Goal: Transaction & Acquisition: Download file/media

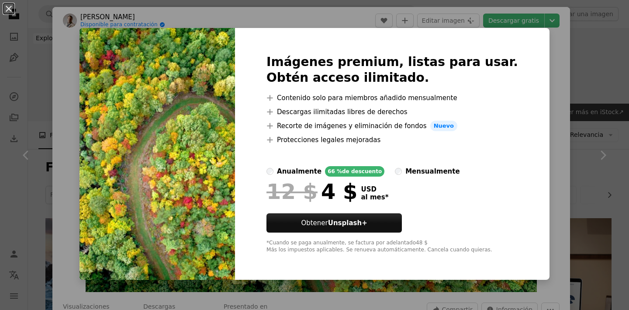
scroll to position [405, 0]
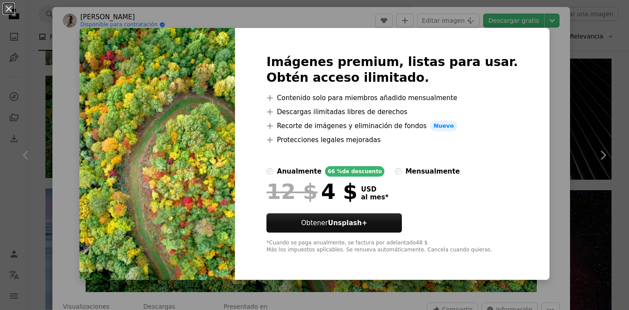
click at [541, 73] on div "An X shape Imágenes premium, listas para usar. Obtén acceso ilimitado. A plus s…" at bounding box center [314, 155] width 629 height 310
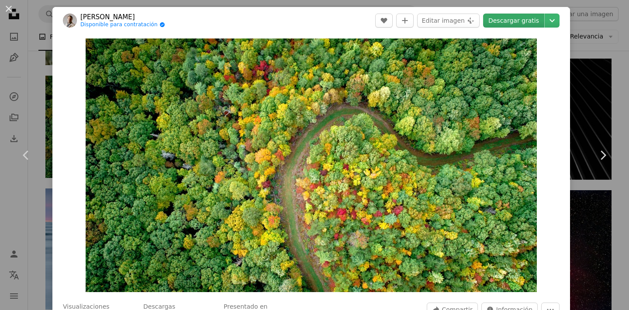
click at [520, 23] on link "Descargar gratis" at bounding box center [513, 21] width 61 height 14
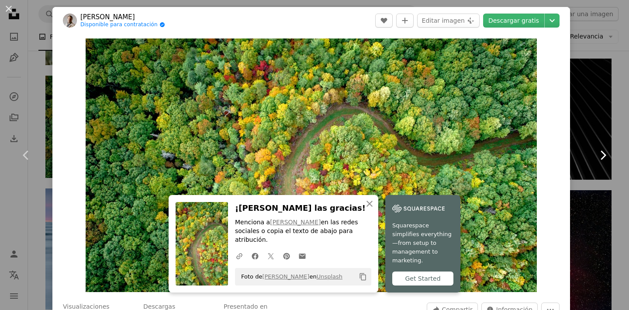
click at [589, 132] on link "Chevron right" at bounding box center [603, 155] width 52 height 84
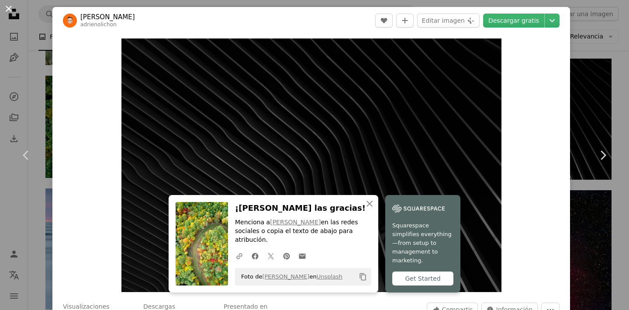
click at [9, 9] on button "An X shape" at bounding box center [8, 8] width 10 height 10
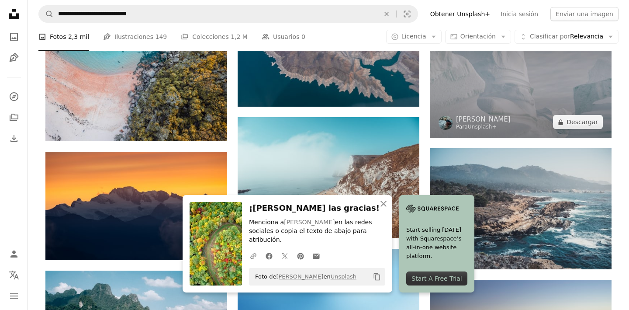
scroll to position [721, 0]
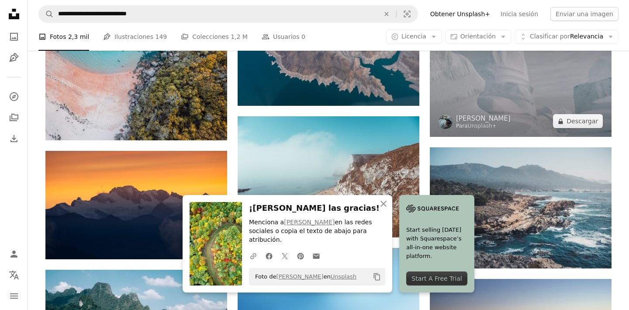
click at [494, 83] on img at bounding box center [521, 75] width 182 height 121
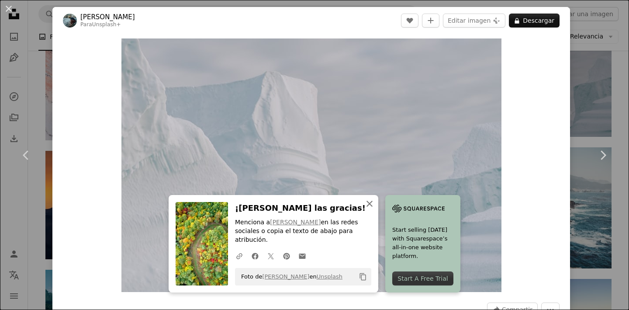
click at [373, 204] on icon "An X shape" at bounding box center [369, 203] width 10 height 10
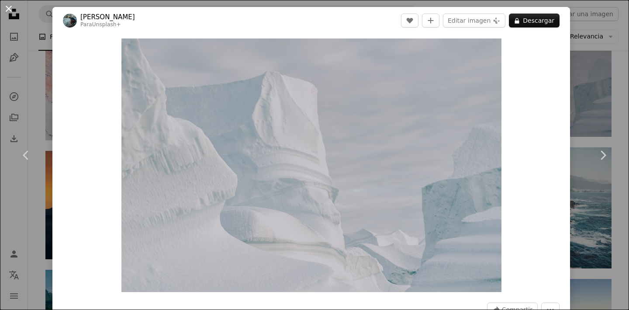
click at [14, 10] on button "An X shape" at bounding box center [8, 8] width 10 height 10
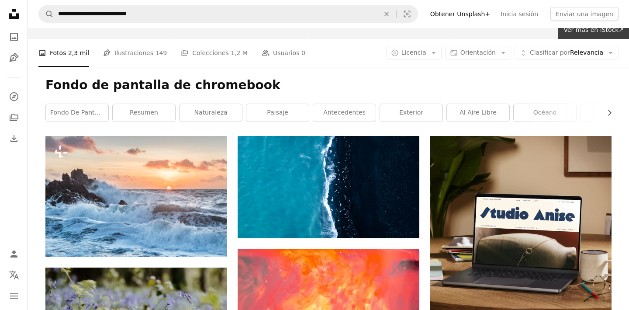
scroll to position [83, 0]
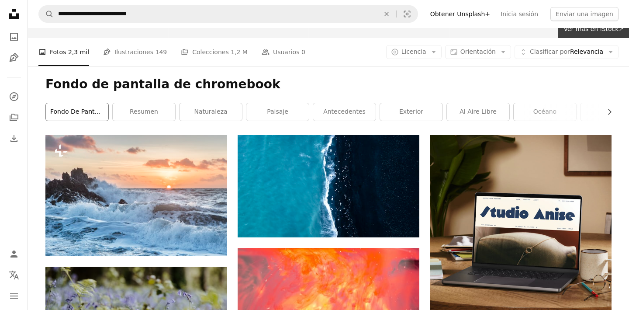
click at [87, 114] on link "fondo de pantalla" at bounding box center [77, 111] width 62 height 17
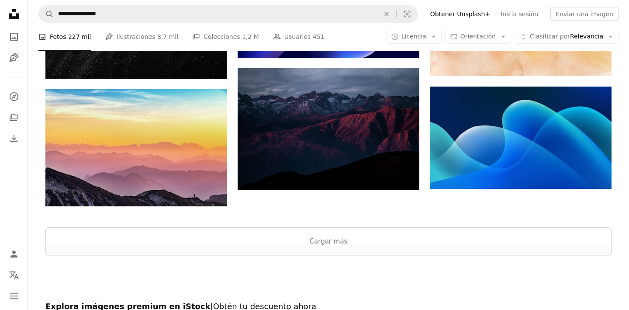
scroll to position [1054, 0]
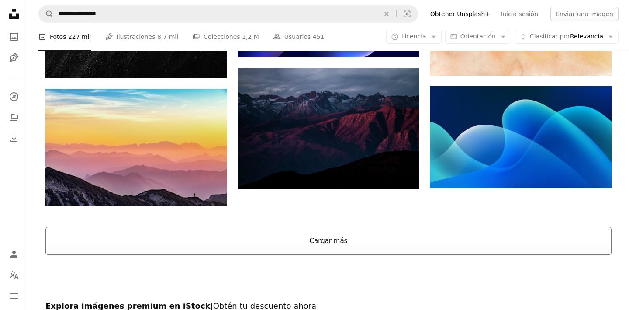
click at [311, 238] on button "Cargar más" at bounding box center [328, 241] width 566 height 28
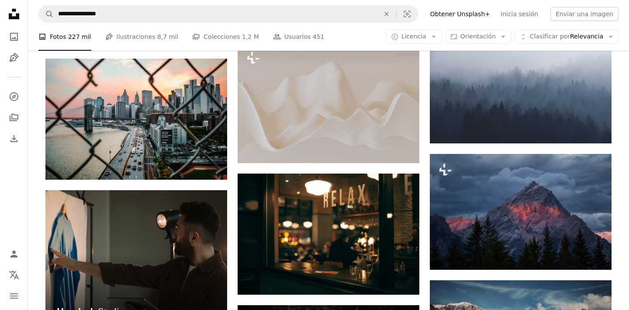
scroll to position [1112, 0]
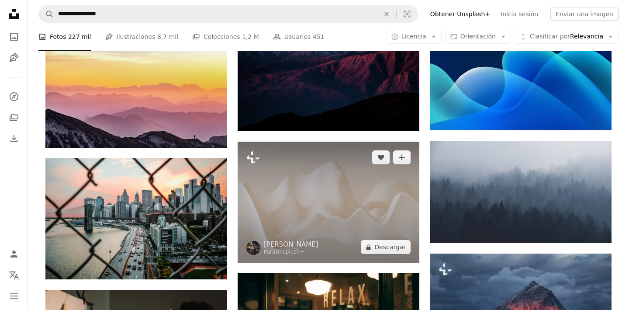
click at [345, 193] on img at bounding box center [329, 202] width 182 height 121
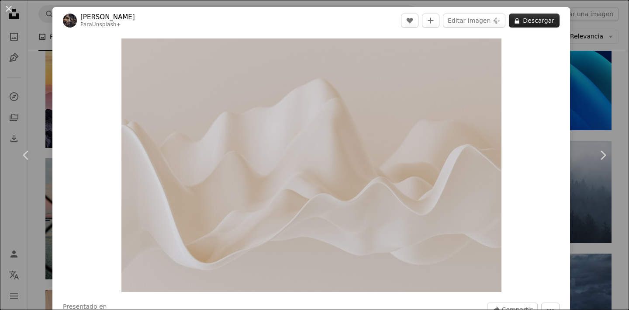
click at [532, 21] on button "A lock Descargar" at bounding box center [534, 21] width 51 height 14
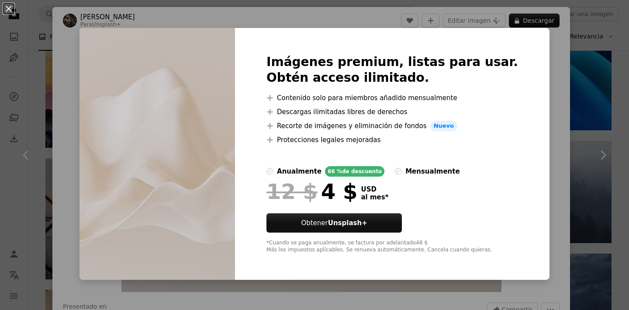
click at [13, 11] on button "An X shape" at bounding box center [8, 8] width 10 height 10
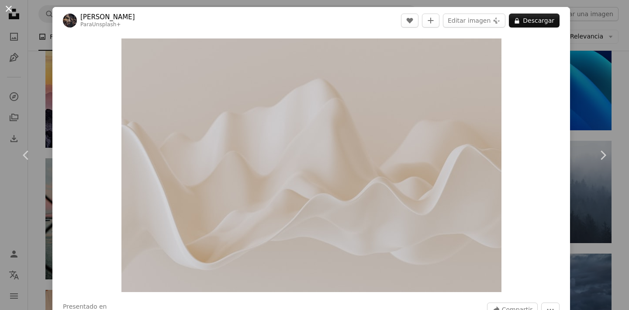
click at [8, 8] on button "An X shape" at bounding box center [8, 8] width 10 height 10
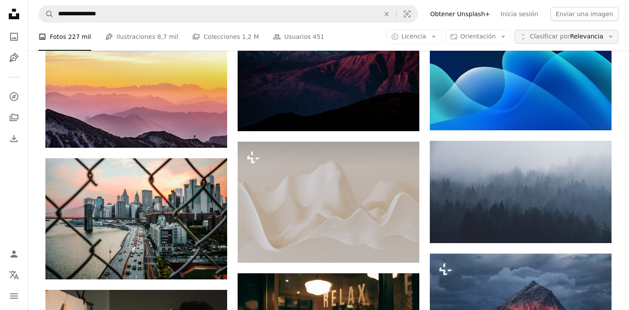
click at [582, 40] on span "Clasificar por Relevancia" at bounding box center [566, 36] width 73 height 9
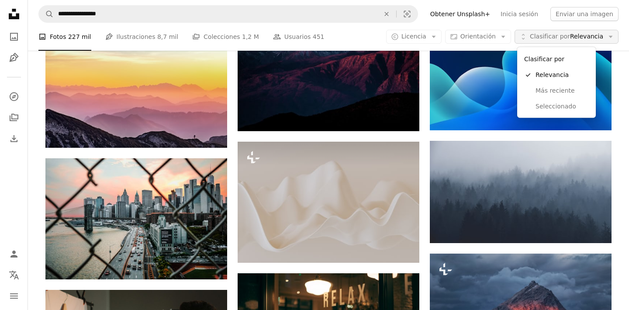
click at [549, 36] on span "Clasificar por" at bounding box center [550, 36] width 40 height 7
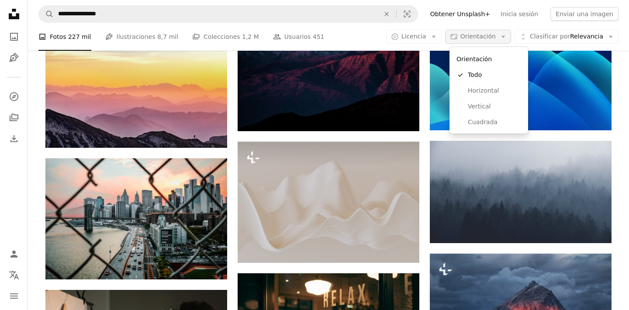
click at [489, 38] on span "Orientación" at bounding box center [477, 36] width 35 height 7
click at [472, 91] on span "Horizontal" at bounding box center [494, 90] width 53 height 9
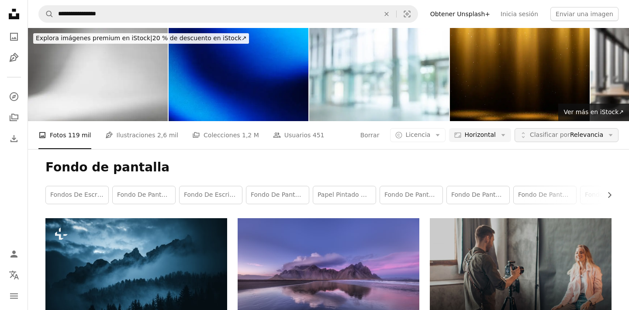
click at [610, 135] on icon "button" at bounding box center [611, 135] width 4 height 2
click at [141, 139] on link "Pen Tool Ilustraciones 2,6 mil" at bounding box center [141, 135] width 73 height 28
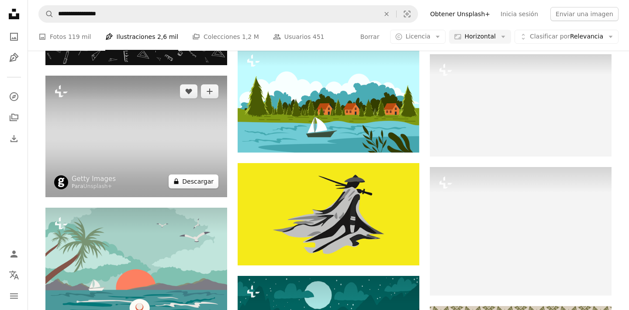
scroll to position [411, 0]
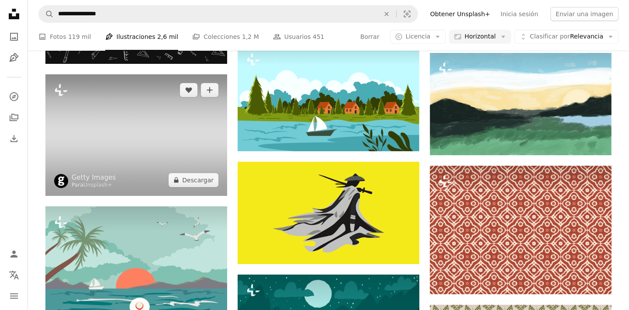
click at [146, 139] on img at bounding box center [136, 134] width 182 height 121
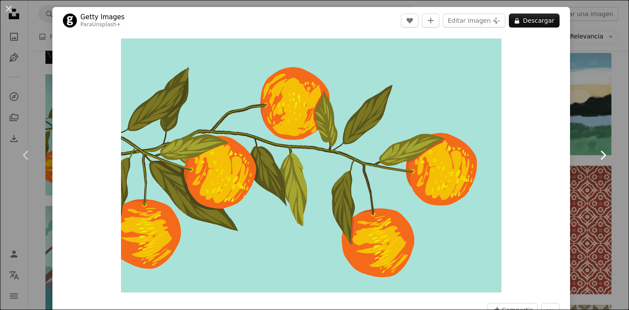
click at [607, 153] on icon "Chevron right" at bounding box center [603, 155] width 14 height 14
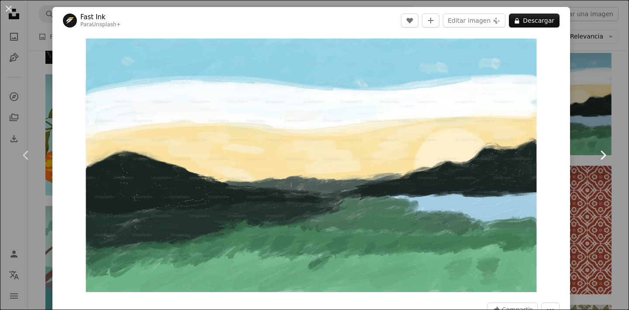
click at [607, 153] on icon "Chevron right" at bounding box center [603, 155] width 14 height 14
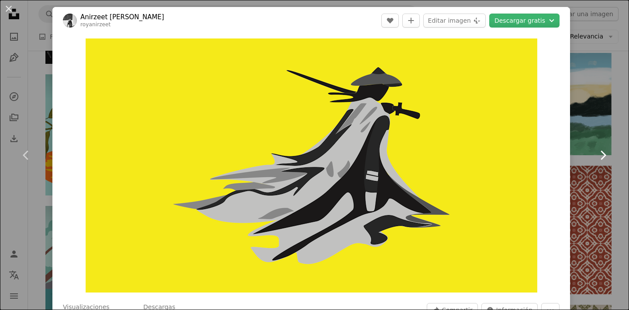
click at [607, 153] on icon "Chevron right" at bounding box center [603, 155] width 14 height 14
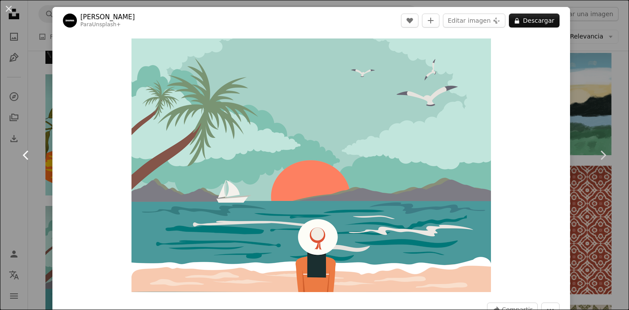
click at [28, 151] on icon at bounding box center [26, 154] width 6 height 9
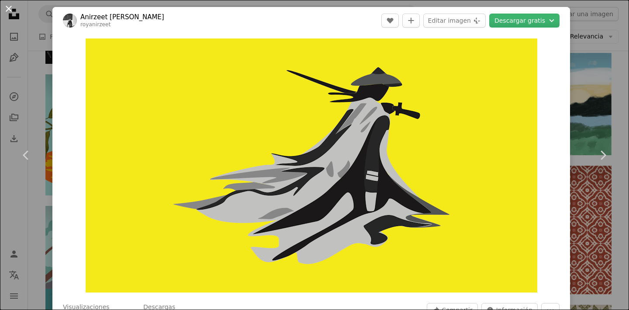
click at [10, 10] on button "An X shape" at bounding box center [8, 8] width 10 height 10
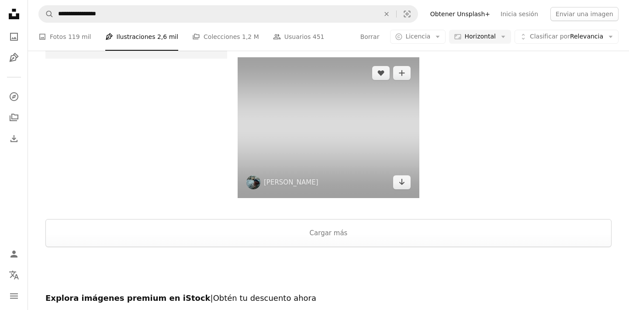
scroll to position [1093, 0]
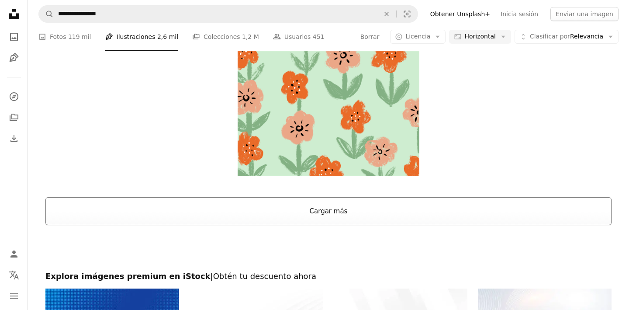
click at [332, 205] on button "Cargar más" at bounding box center [328, 211] width 566 height 28
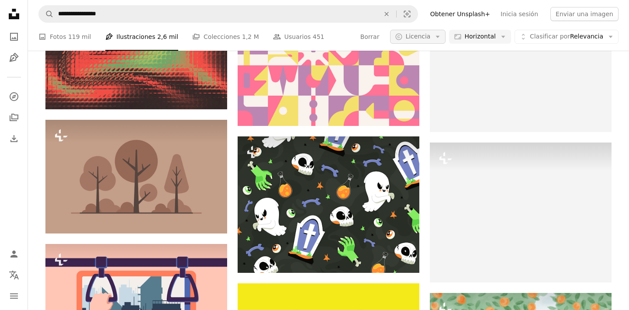
scroll to position [4674, 0]
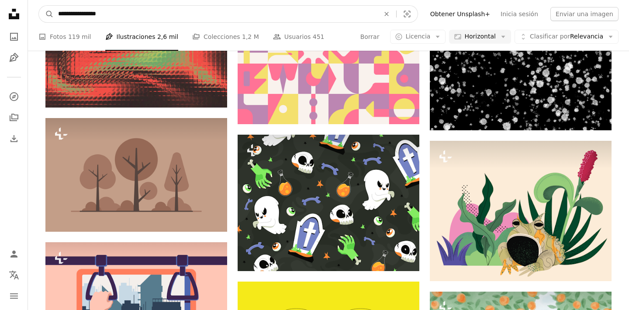
click at [143, 11] on input "**********" at bounding box center [215, 14] width 323 height 17
type input "**********"
click at [46, 14] on button "A magnifying glass" at bounding box center [46, 14] width 15 height 17
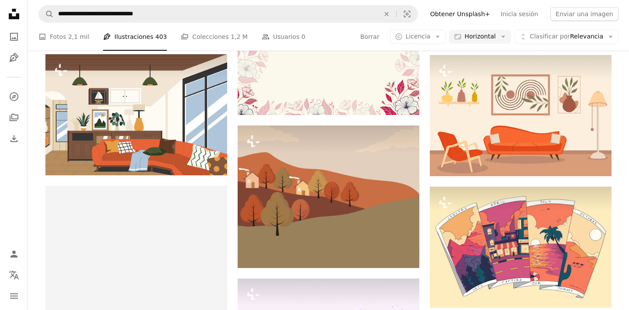
scroll to position [1839, 0]
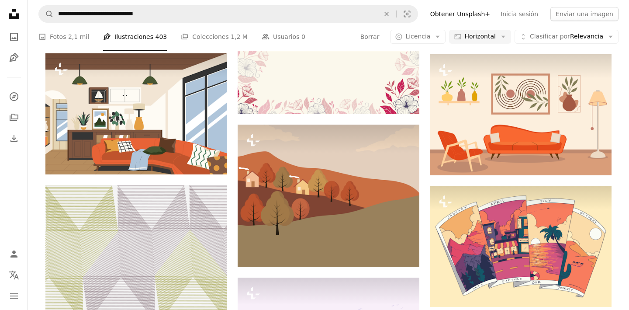
click at [142, 35] on li "Pen Tool Ilustraciones 403" at bounding box center [135, 37] width 64 height 28
click at [129, 35] on li "Pen Tool Ilustraciones 403" at bounding box center [135, 37] width 64 height 28
click at [14, 59] on icon "Pen Tool" at bounding box center [14, 57] width 10 height 10
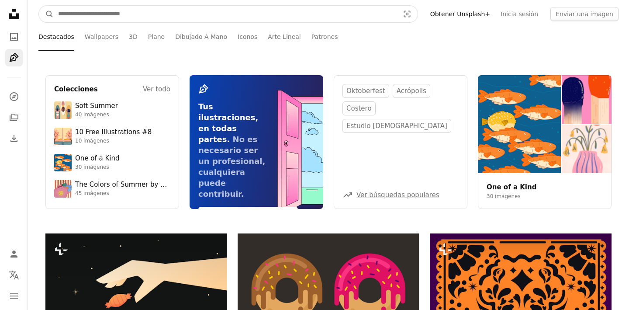
click at [150, 14] on input "Encuentra imágenes en todo el sitio" at bounding box center [225, 14] width 343 height 17
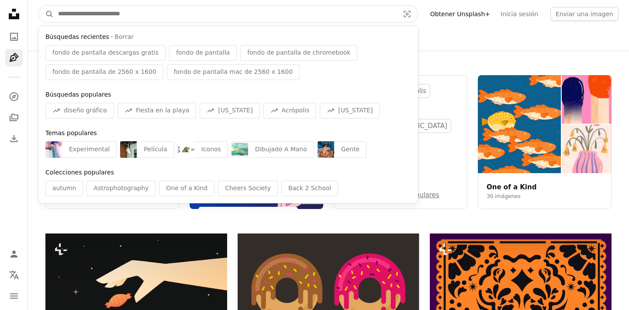
paste input "**********"
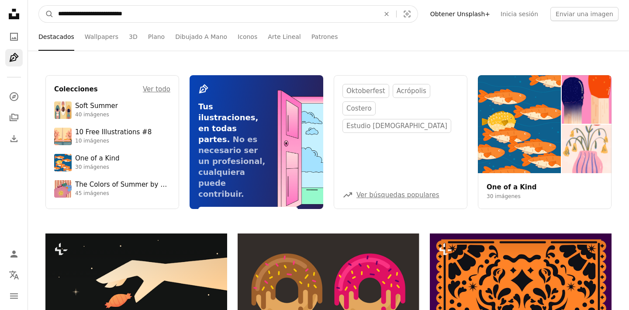
type input "**********"
click at [46, 14] on button "A magnifying glass" at bounding box center [46, 14] width 15 height 17
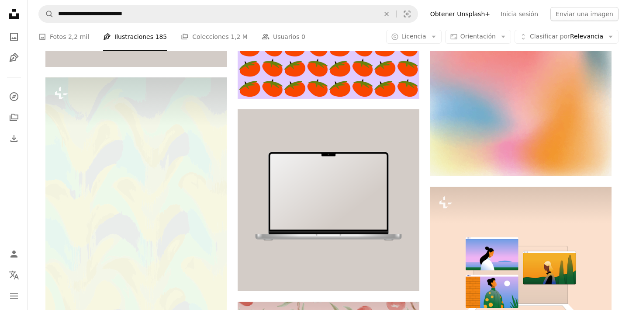
scroll to position [925, 0]
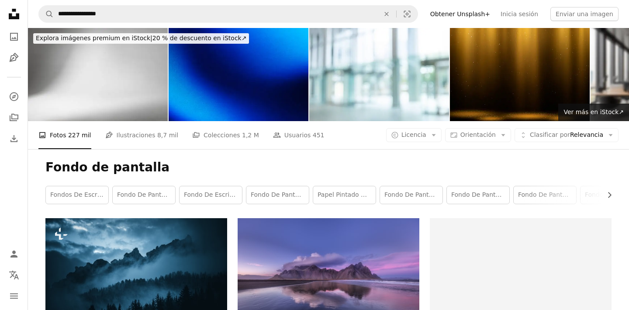
scroll to position [1112, 0]
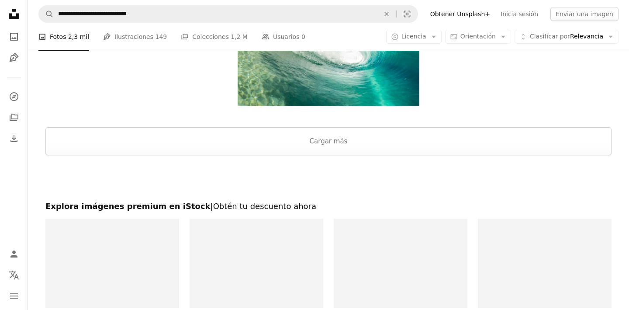
scroll to position [83, 0]
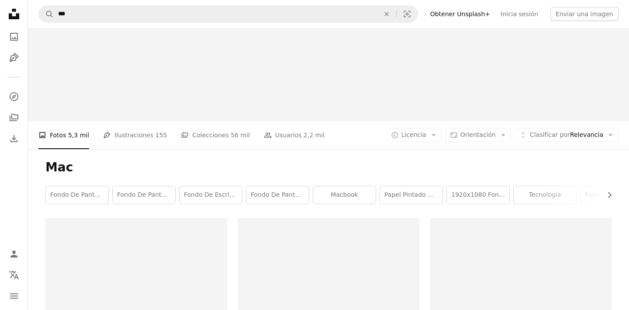
scroll to position [65, 0]
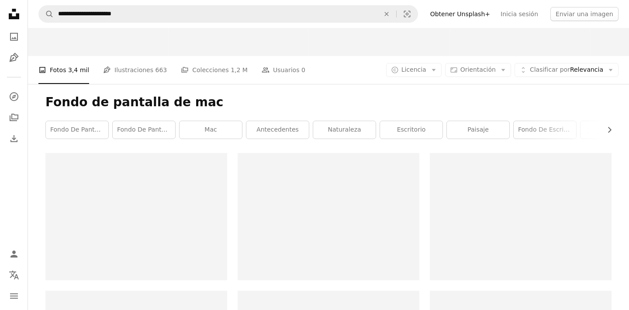
scroll to position [47, 0]
